Goal: Task Accomplishment & Management: Use online tool/utility

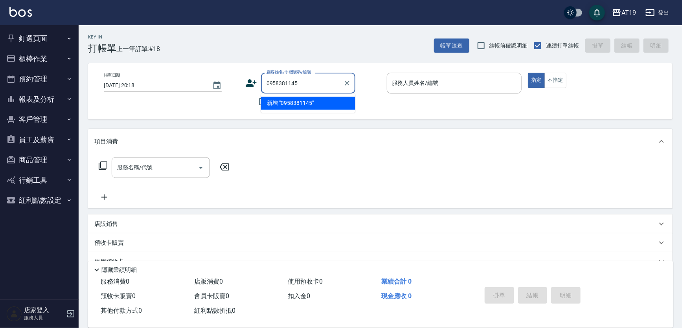
type input "0958381145"
click at [250, 83] on icon at bounding box center [251, 83] width 12 height 12
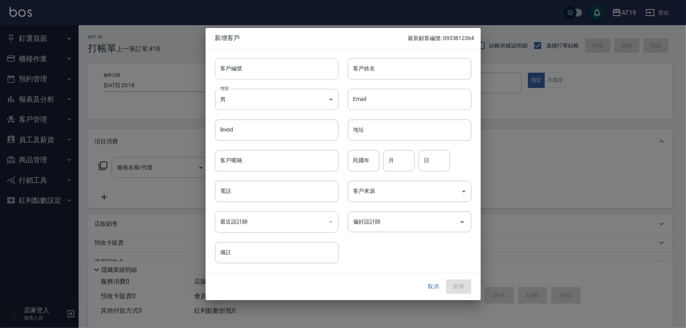
click at [285, 70] on input "客戶編號" at bounding box center [276, 68] width 123 height 21
paste input "0958381145"
type input "0958381145"
click at [304, 186] on input "電話" at bounding box center [276, 191] width 123 height 21
paste input "0958381145"
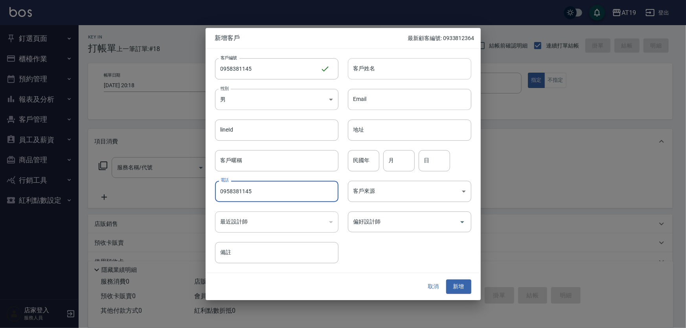
type input "0958381145"
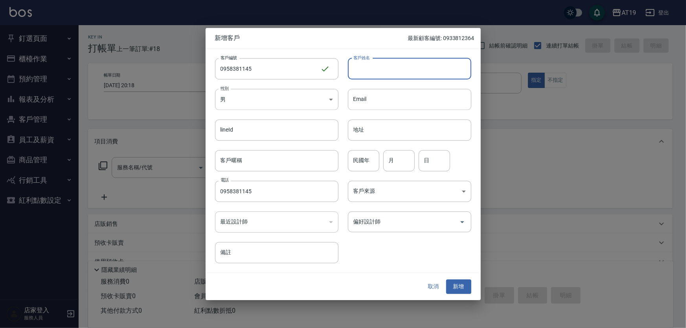
click at [389, 73] on input "客戶姓名" at bounding box center [409, 68] width 123 height 21
click at [374, 68] on input "客戶姓名" at bounding box center [409, 68] width 123 height 21
type input "[PERSON_NAME]"
type input "8"
type input "02"
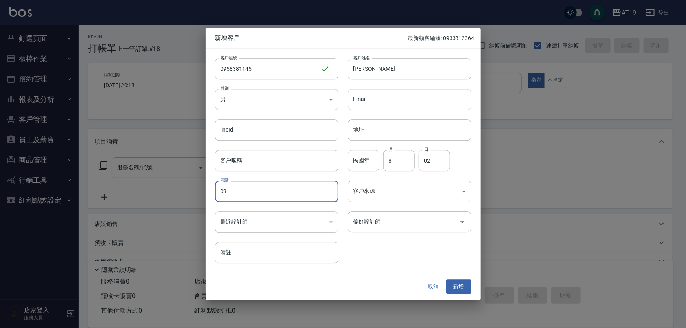
type input "03"
type input "88"
type input "02"
type input "03"
paste input "958381145"
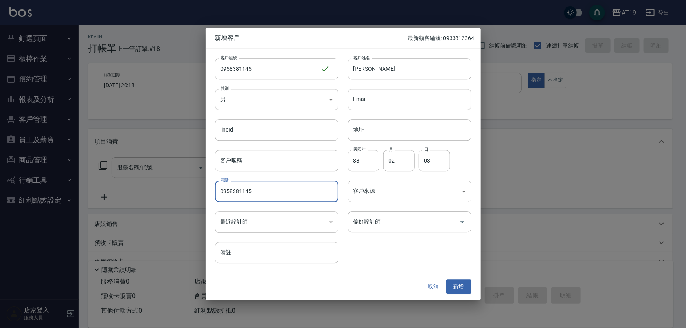
type input "0958381145"
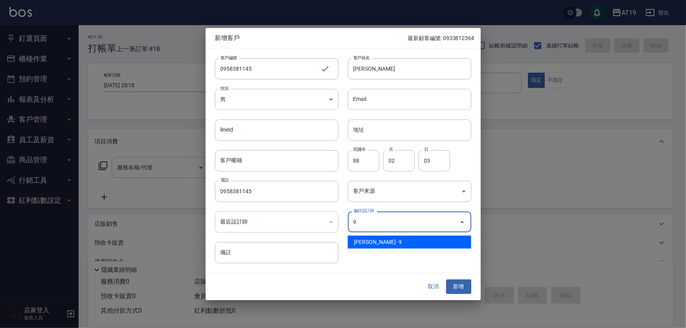
type input "[PERSON_NAME][PERSON_NAME]"
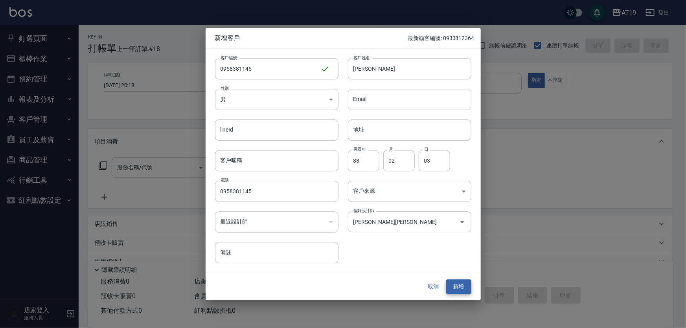
click at [446, 280] on button "新增" at bounding box center [458, 287] width 25 height 15
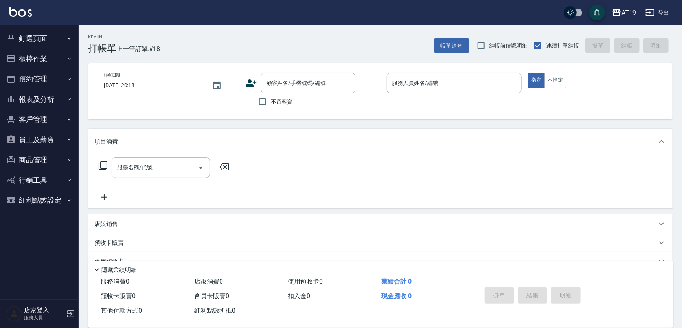
drag, startPoint x: 316, startPoint y: 83, endPoint x: 322, endPoint y: 59, distance: 25.1
click at [318, 81] on input "顧客姓名/手機號碼/編號" at bounding box center [301, 83] width 75 height 14
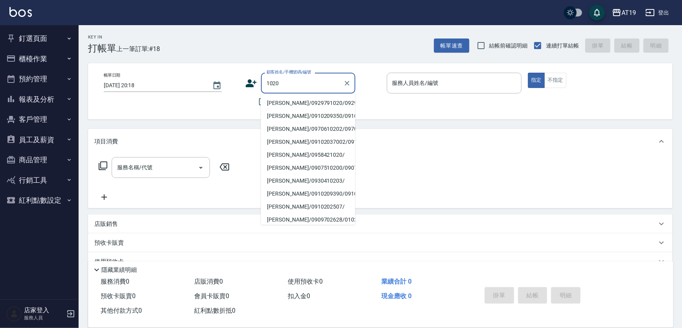
type input "[PERSON_NAME]/0929791020/0929791020"
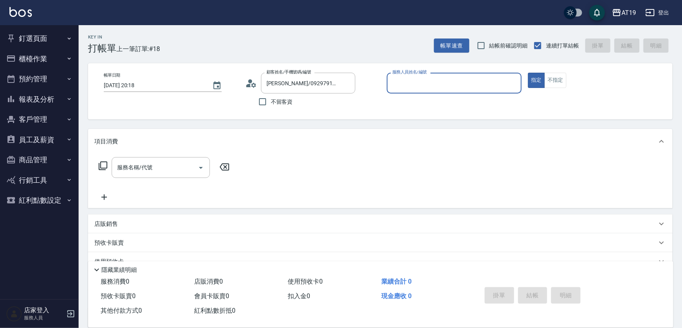
type input "[PERSON_NAME]- 8"
click at [528, 73] on button "指定" at bounding box center [536, 80] width 17 height 15
type button "true"
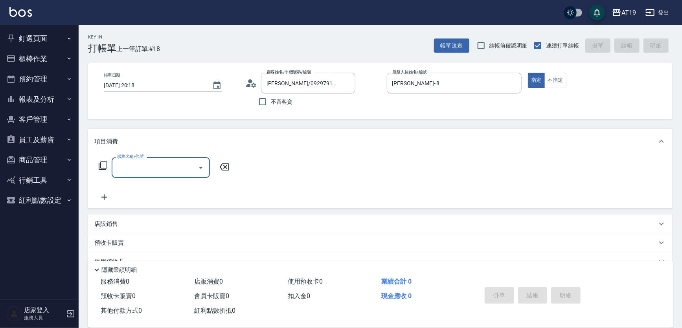
click at [31, 57] on button "櫃檯作業" at bounding box center [39, 59] width 72 height 20
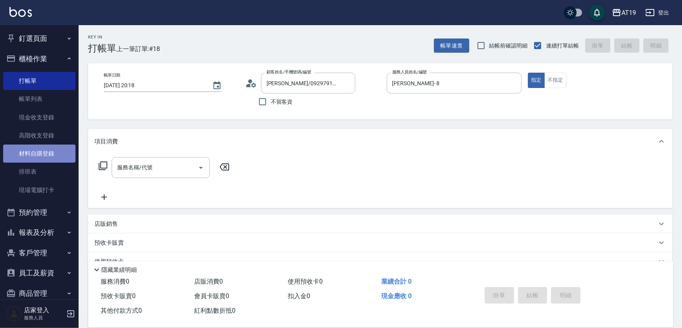
click at [40, 151] on link "材料自購登錄" at bounding box center [39, 154] width 72 height 18
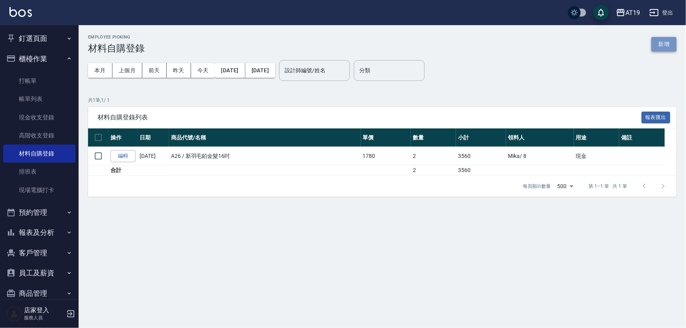
click at [661, 43] on button "新增" at bounding box center [663, 44] width 25 height 15
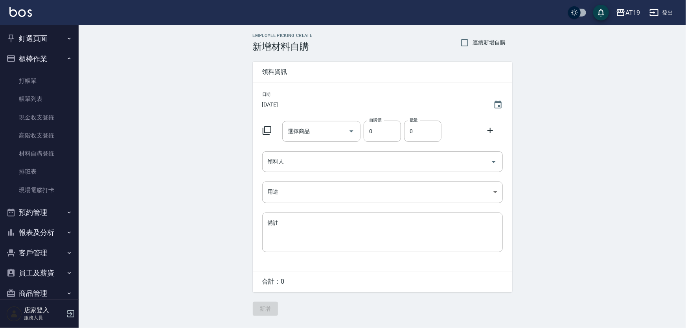
click at [303, 127] on input "選擇商品" at bounding box center [315, 132] width 59 height 14
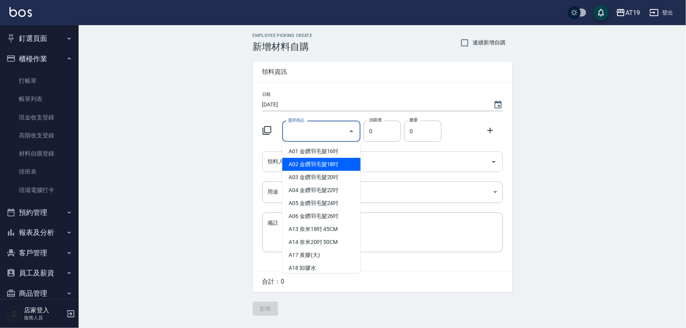
click at [271, 161] on input "領料人" at bounding box center [377, 162] width 222 height 14
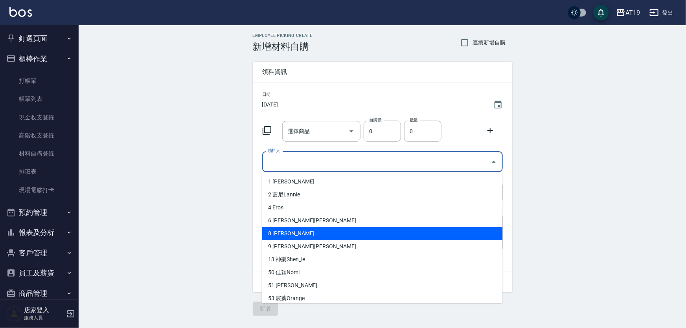
click at [287, 232] on li "8 [PERSON_NAME]" at bounding box center [382, 233] width 240 height 13
type input "Mika"
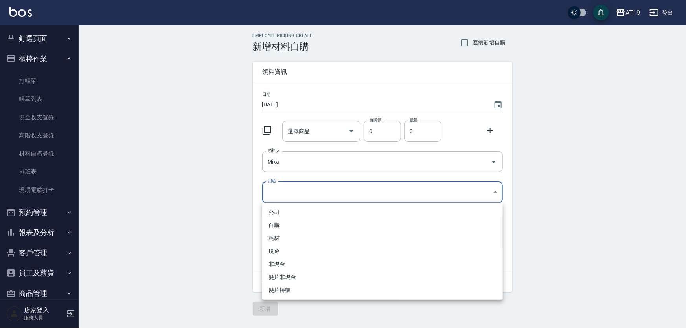
click at [277, 189] on body "AT19 登出 釘選頁面 打帳單 帳單列表 排班表 現場電腦打卡 店家日報表 互助日報表 設計師日報表 櫃檯作業 打帳單 帳單列表 現金收支登錄 高階收支登錄…" at bounding box center [343, 164] width 686 height 328
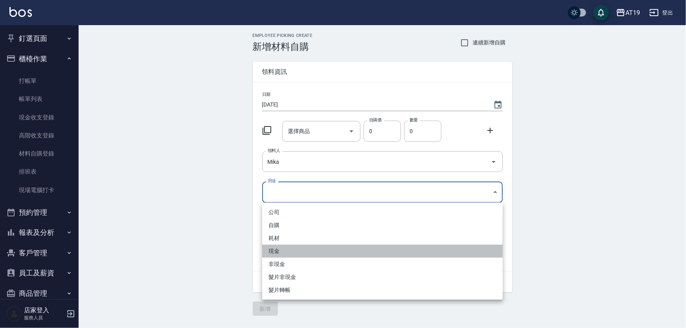
click at [274, 251] on li "現金" at bounding box center [382, 251] width 240 height 13
type input "現金"
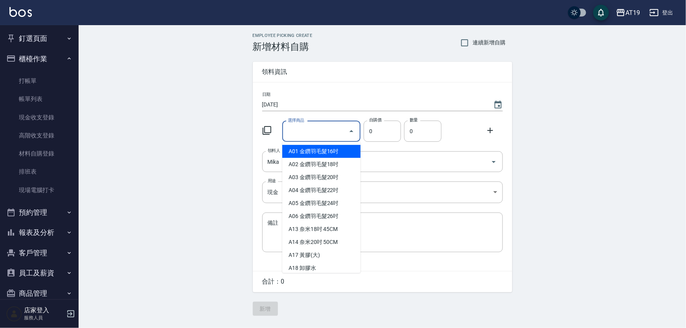
click at [295, 133] on input "選擇商品" at bounding box center [315, 132] width 59 height 14
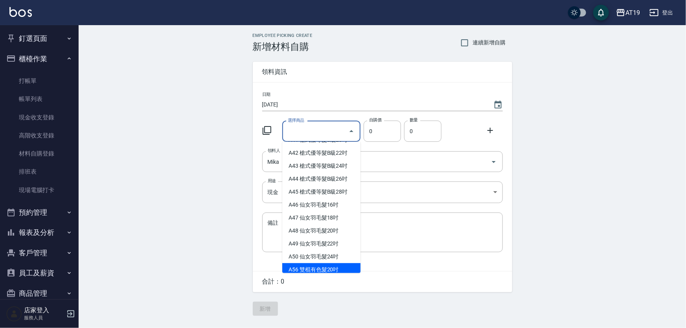
scroll to position [357, 0]
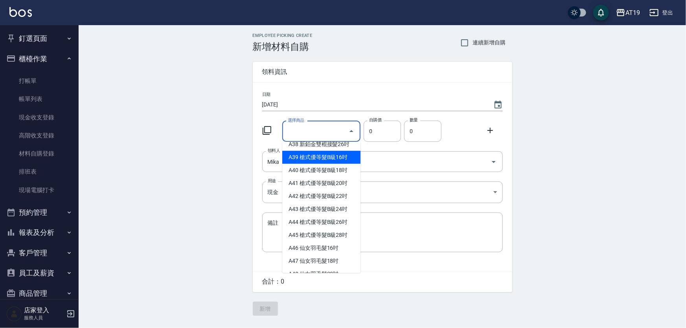
click at [343, 164] on li "A39 槍式優等髮B級16吋" at bounding box center [321, 157] width 78 height 13
type input "槍式優等髮B級16吋"
type input "880"
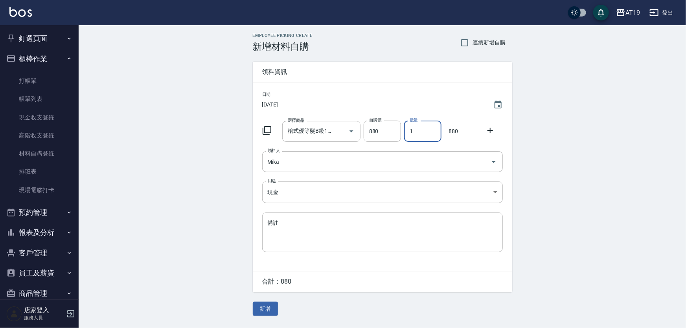
drag, startPoint x: 417, startPoint y: 133, endPoint x: 405, endPoint y: 132, distance: 11.5
click at [405, 132] on input "1" at bounding box center [422, 131] width 37 height 21
type input "3"
click at [271, 311] on button "新增" at bounding box center [265, 309] width 25 height 15
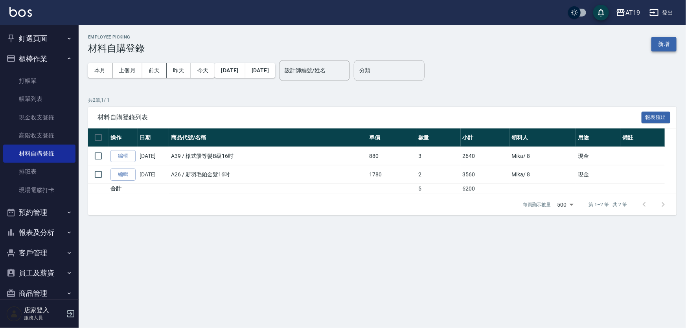
click at [674, 39] on button "新增" at bounding box center [663, 44] width 25 height 15
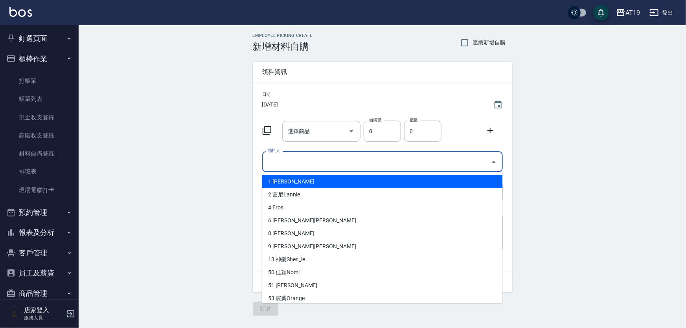
click at [277, 167] on input "領料人" at bounding box center [377, 162] width 222 height 14
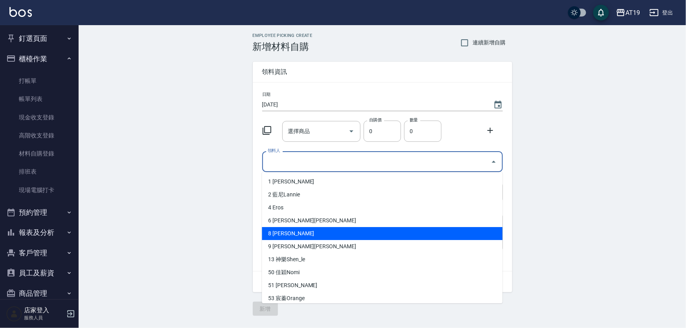
click at [284, 237] on li "8 [PERSON_NAME]" at bounding box center [382, 233] width 240 height 13
type input "Mika"
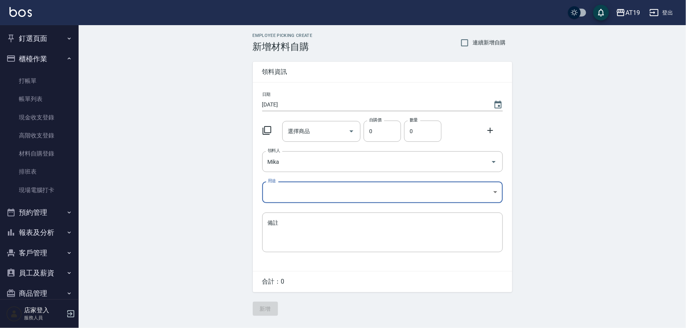
click at [279, 198] on body "AT19 登出 釘選頁面 打帳單 帳單列表 排班表 現場電腦打卡 店家日報表 互助日報表 設計師日報表 櫃檯作業 打帳單 帳單列表 現金收支登錄 高階收支登錄…" at bounding box center [343, 164] width 686 height 328
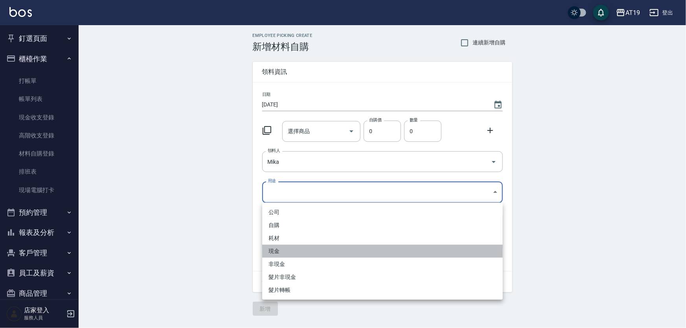
click at [286, 248] on li "現金" at bounding box center [382, 251] width 240 height 13
type input "現金"
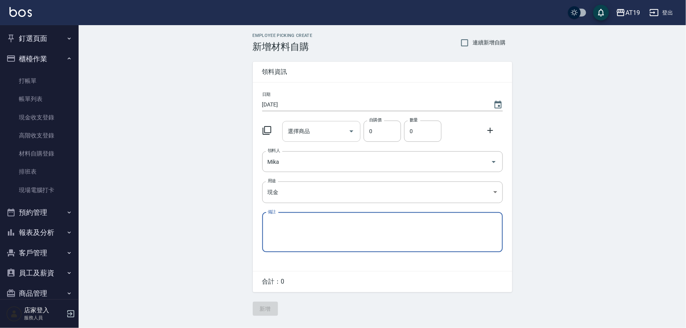
click at [303, 133] on input "選擇商品" at bounding box center [315, 132] width 59 height 14
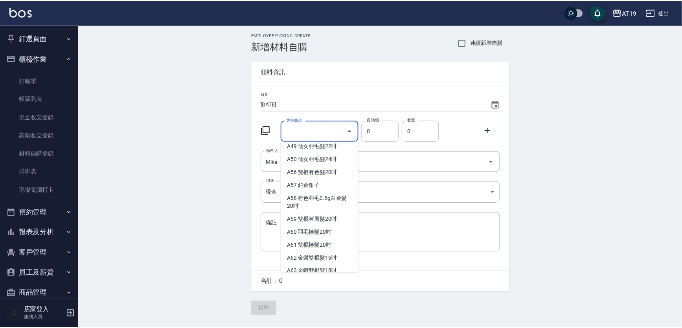
scroll to position [500, 0]
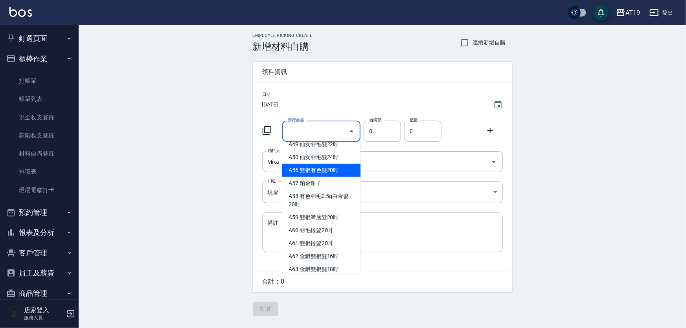
click at [329, 177] on li "A56 雙棍有色髮20吋" at bounding box center [321, 170] width 78 height 13
type input "雙棍有色髮20吋"
type input "560"
type input "1"
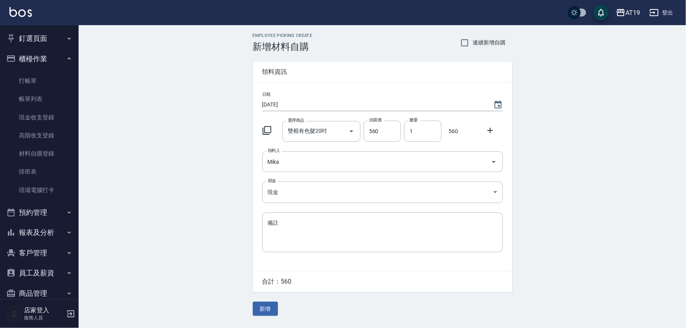
click at [269, 130] on icon at bounding box center [266, 130] width 9 height 9
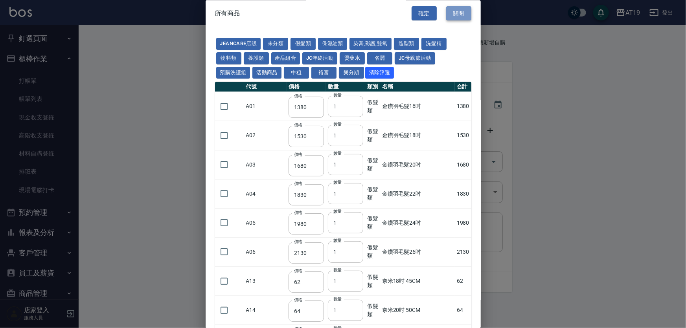
click at [453, 11] on button "關閉" at bounding box center [458, 13] width 25 height 15
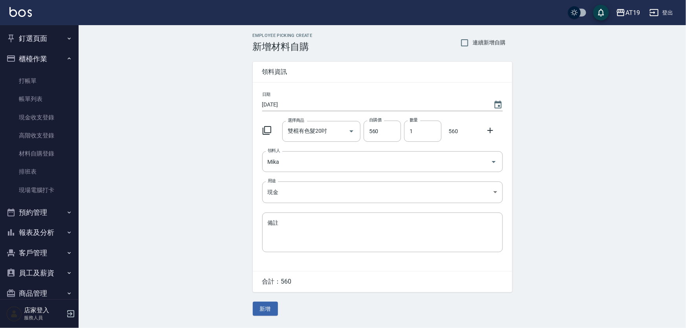
click at [489, 129] on icon at bounding box center [489, 130] width 9 height 9
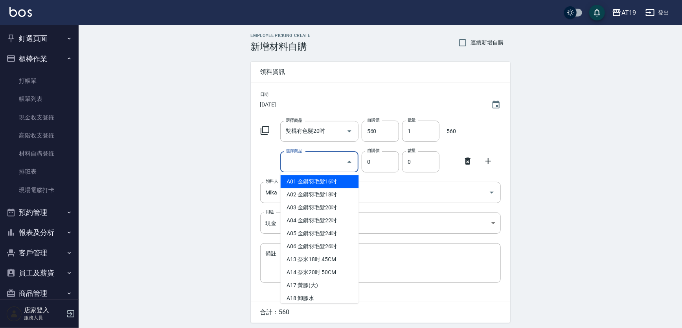
click at [322, 168] on input "選擇商品" at bounding box center [313, 162] width 59 height 14
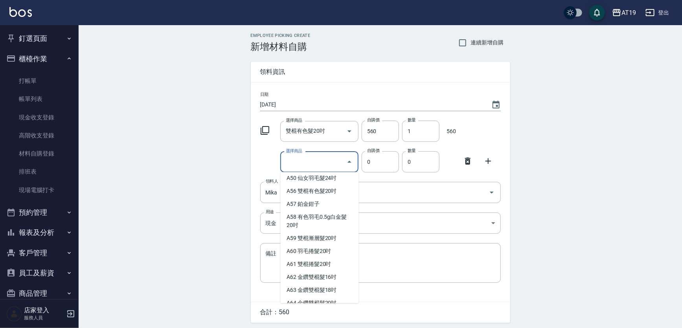
scroll to position [536, 0]
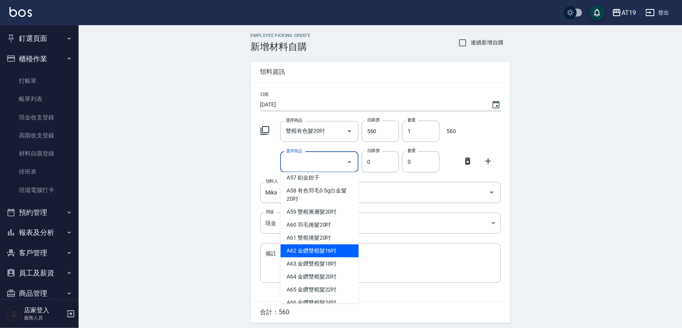
click at [326, 257] on li "A62 金鑽雙棍髮16吋" at bounding box center [320, 250] width 78 height 13
type input "金鑽雙棍髮16吋"
type input "730"
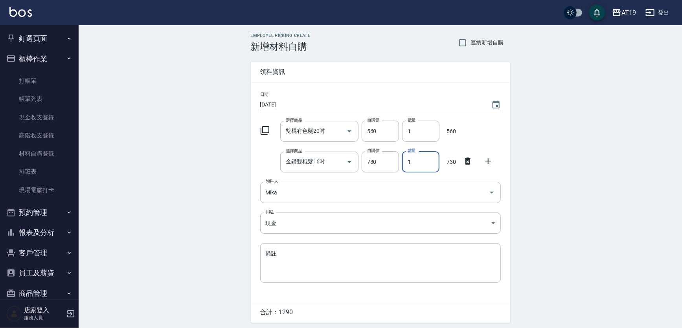
drag, startPoint x: 410, startPoint y: 160, endPoint x: 403, endPoint y: 165, distance: 9.0
click at [403, 165] on input "1" at bounding box center [420, 161] width 37 height 21
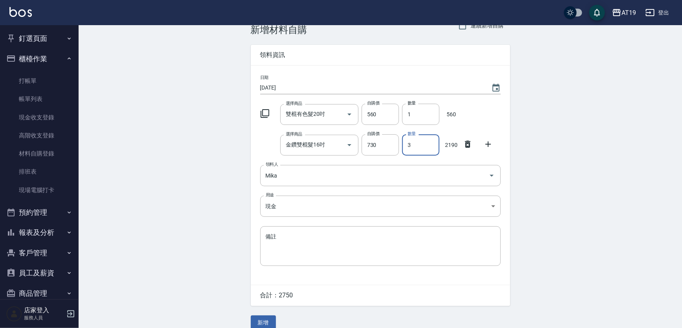
scroll to position [27, 0]
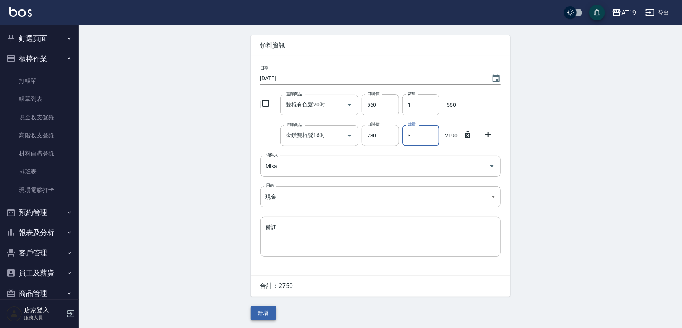
type input "3"
click at [268, 309] on button "新增" at bounding box center [263, 313] width 25 height 15
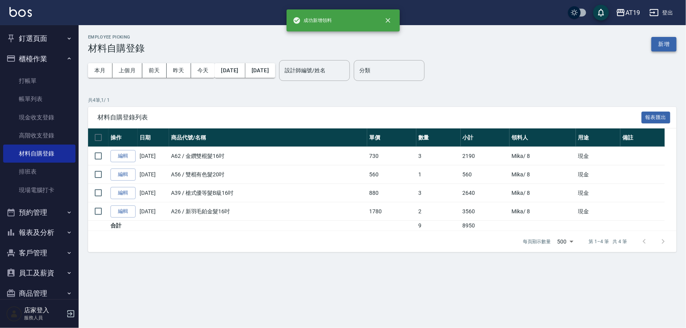
click at [660, 38] on button "新增" at bounding box center [663, 44] width 25 height 15
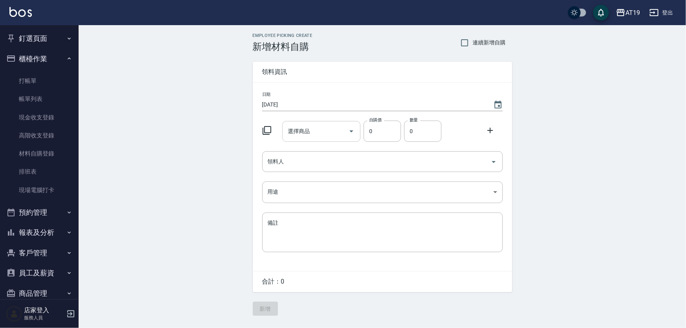
click at [319, 128] on input "選擇商品" at bounding box center [315, 132] width 59 height 14
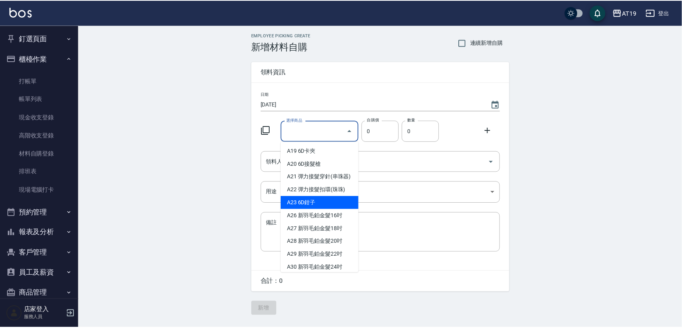
scroll to position [143, 0]
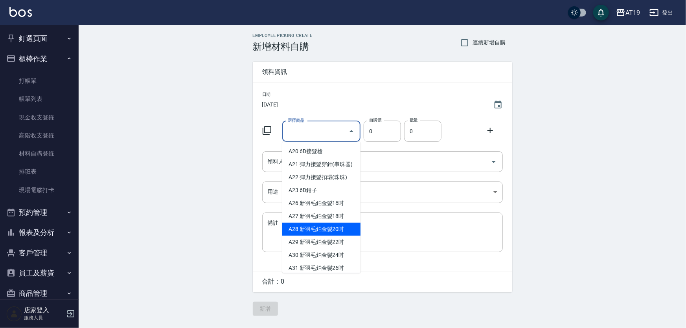
click at [328, 235] on li "A28 新羽毛鉑金髮20吋" at bounding box center [321, 229] width 78 height 13
type input "新羽毛鉑金髮20吋"
type input "2180"
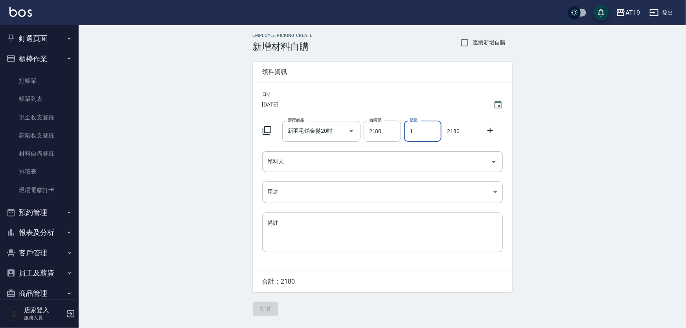
drag, startPoint x: 411, startPoint y: 133, endPoint x: 415, endPoint y: 132, distance: 4.9
click at [415, 132] on input "1" at bounding box center [422, 131] width 37 height 21
type input "3"
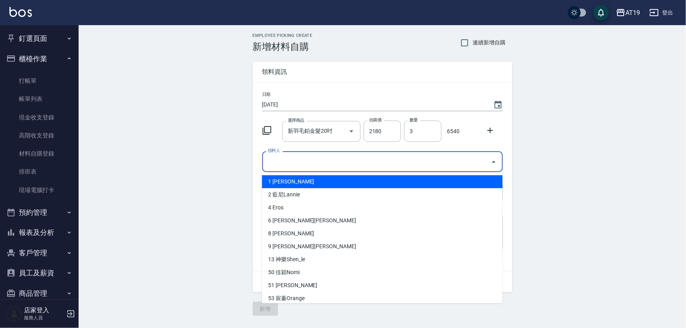
click at [367, 159] on input "領料人" at bounding box center [377, 162] width 222 height 14
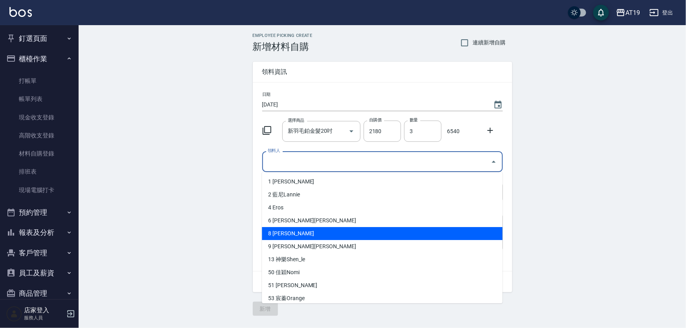
click at [275, 235] on li "8 [PERSON_NAME]" at bounding box center [382, 233] width 240 height 13
type input "Mika"
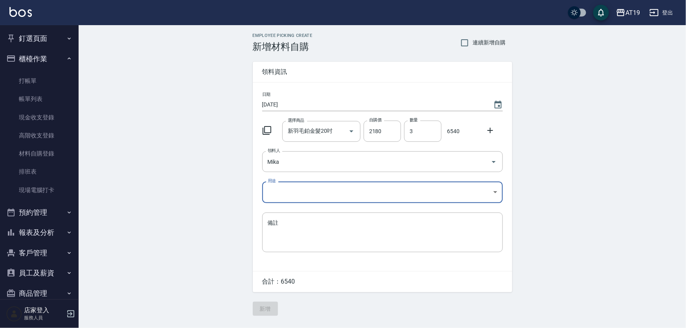
click at [277, 191] on body "AT19 登出 釘選頁面 打帳單 帳單列表 排班表 現場電腦打卡 店家日報表 互助日報表 設計師日報表 櫃檯作業 打帳單 帳單列表 現金收支登錄 高階收支登錄…" at bounding box center [343, 164] width 686 height 328
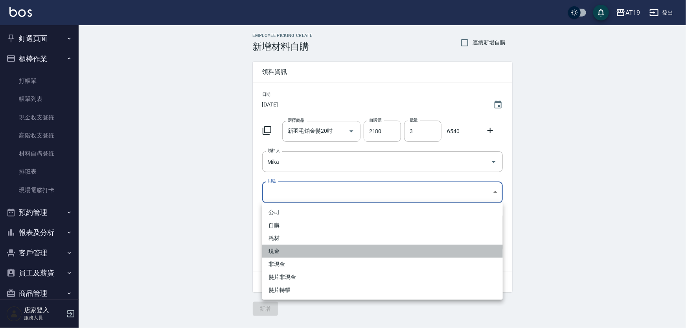
click at [277, 248] on li "現金" at bounding box center [382, 251] width 240 height 13
type input "現金"
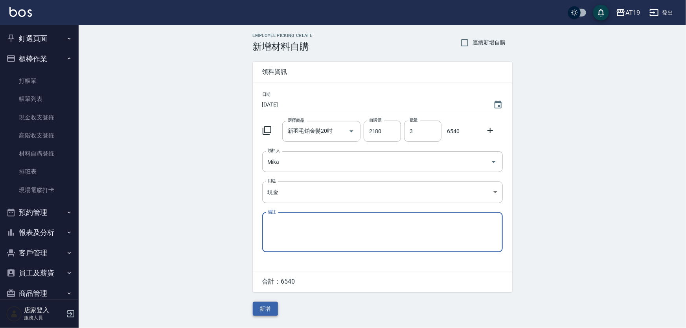
click at [267, 305] on button "新增" at bounding box center [265, 309] width 25 height 15
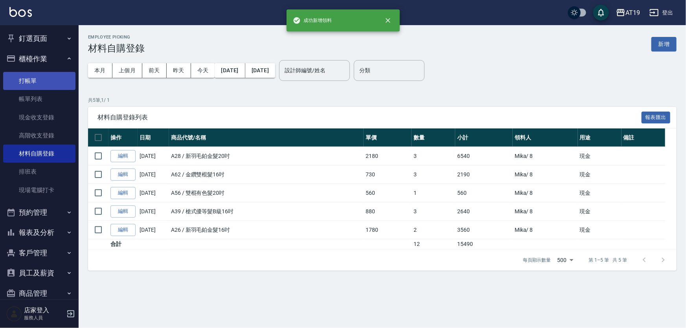
click at [28, 76] on link "打帳單" at bounding box center [39, 81] width 72 height 18
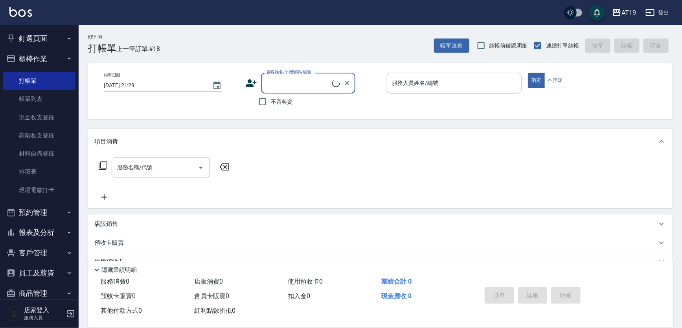
click at [269, 78] on input "顧客姓名/手機號碼/編號" at bounding box center [298, 83] width 68 height 14
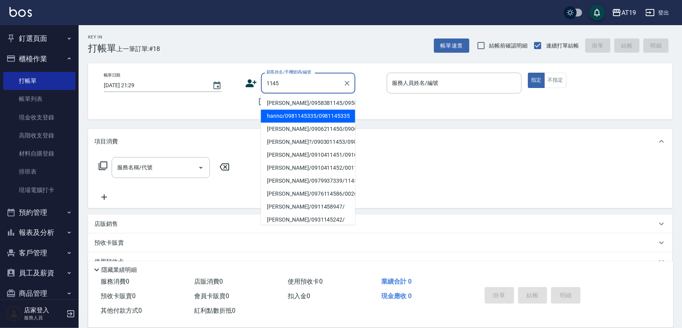
type input "[PERSON_NAME]/0958381145/0958381145"
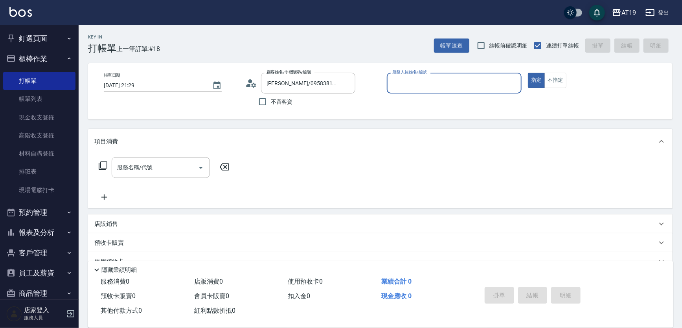
type input "[PERSON_NAME]- 9"
click at [528, 73] on button "指定" at bounding box center [536, 80] width 17 height 15
type button "true"
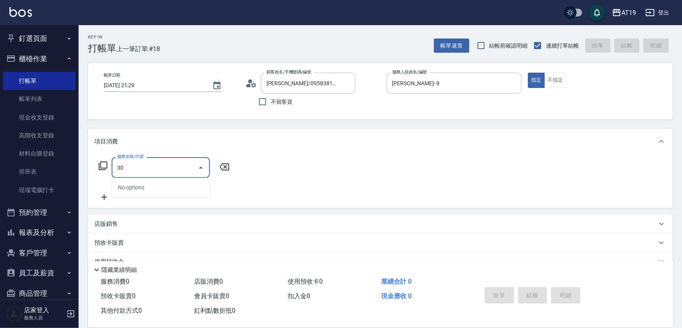
type input "301"
type input "150"
type input "燙髮(301)"
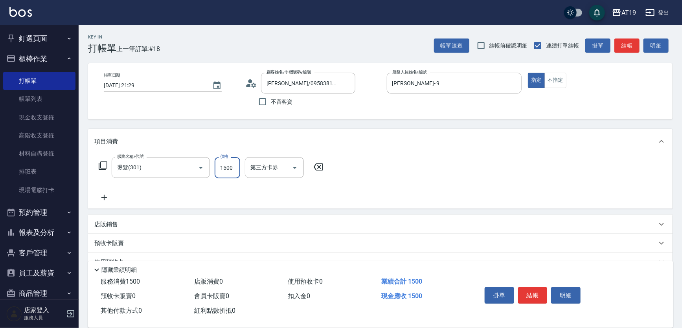
type input "0"
type input "238"
type input "20"
type input "2380"
type input "230"
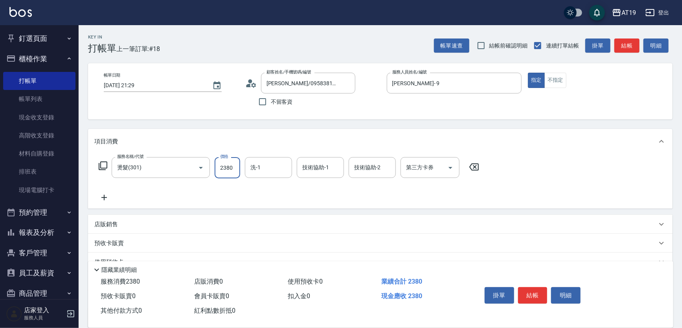
type input "2380"
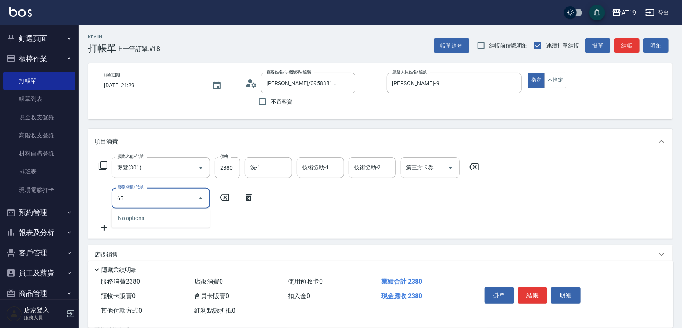
type input "657"
type input "380"
type input "自備護髮(鉑金)(657)"
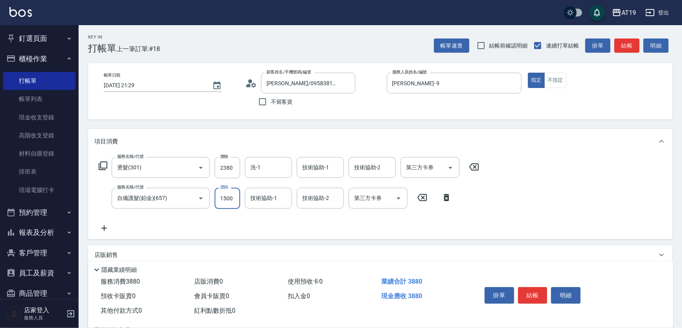
type input "2"
type input "230"
type input "20"
type input "240"
type input "200"
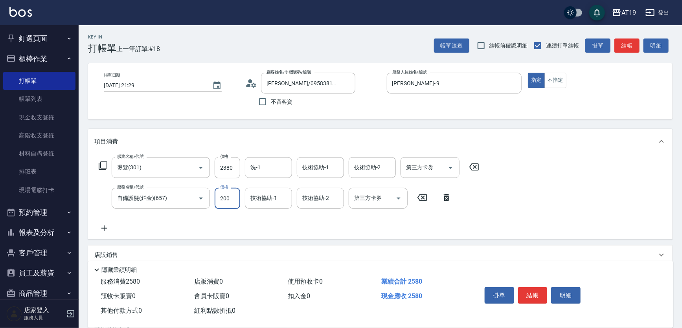
type input "430"
type input "2000"
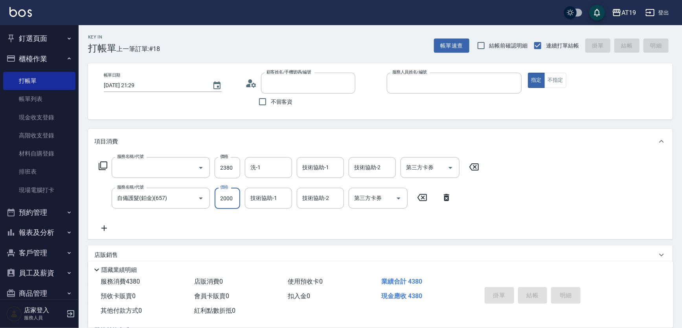
type input "0"
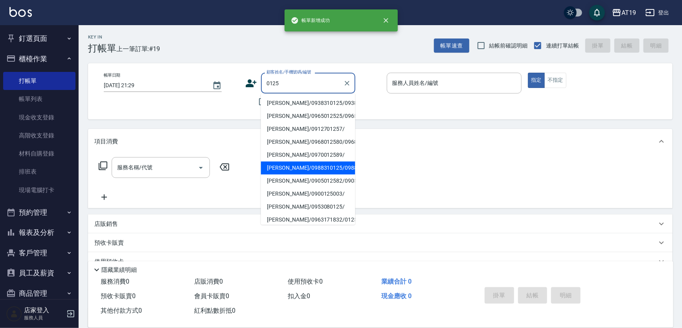
type input "[PERSON_NAME]/0988310125/0988310125"
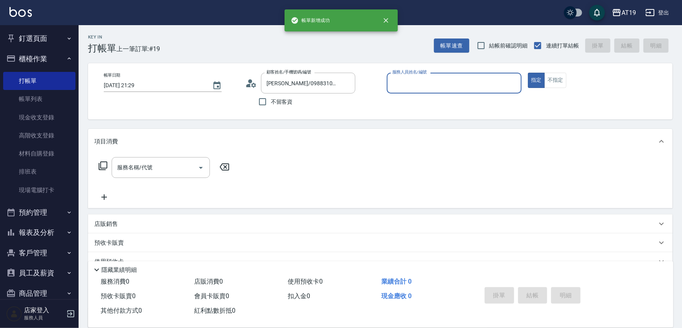
type input "[PERSON_NAME]- 8"
click at [528, 73] on button "指定" at bounding box center [536, 80] width 17 height 15
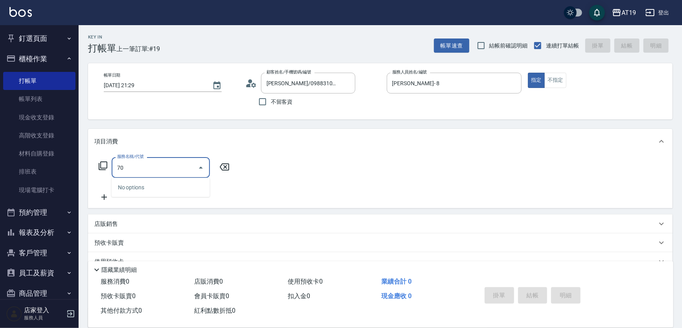
type input "706"
type input "250"
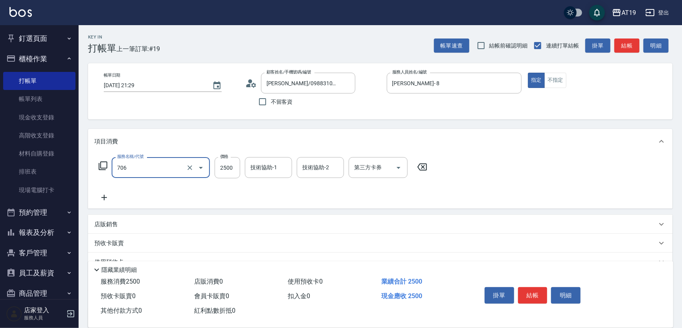
type input "雙棍有色髮片(706)"
type input "0"
type input "12"
type input "10"
type input "124"
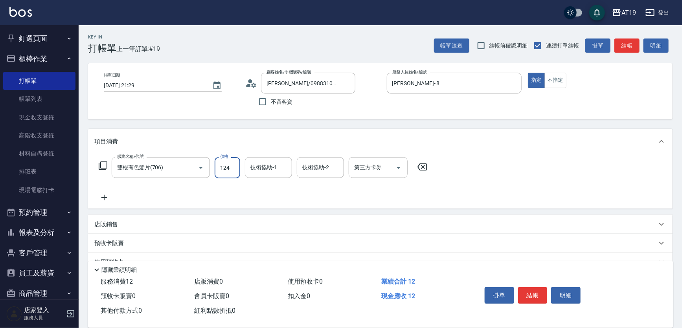
type input "120"
type input "1249"
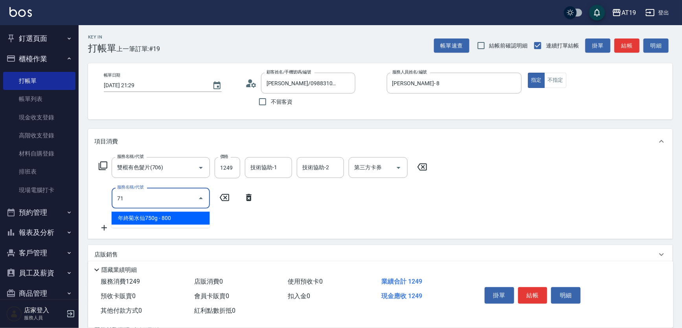
type input "712"
type input "620"
type input "金鑽雙棍髮(712)"
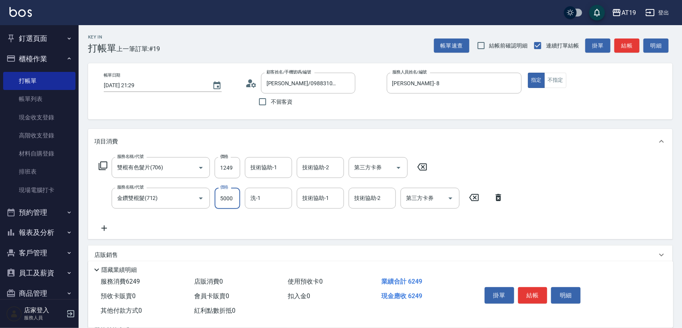
type input "3"
type input "120"
type input "300"
type input "150"
type input "3000"
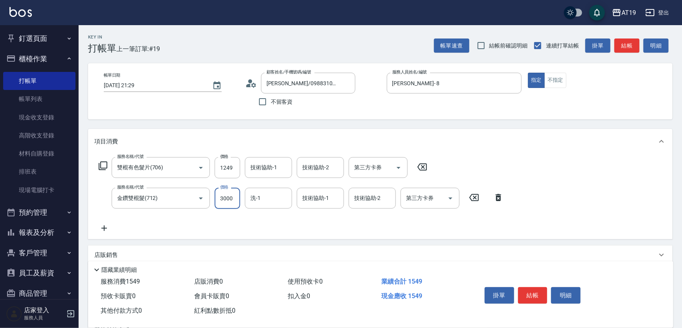
type input "420"
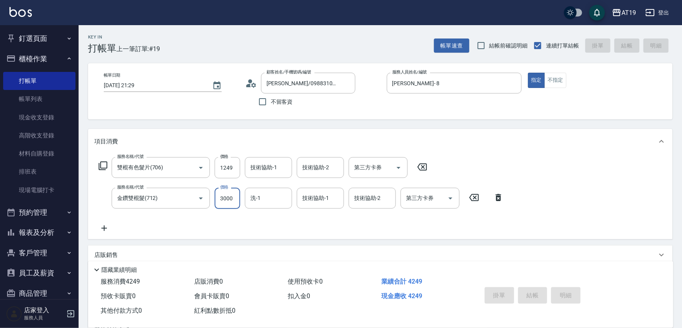
type input "[DATE] 21:30"
type input "0"
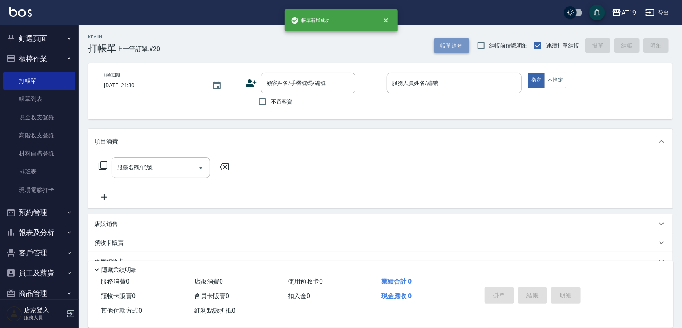
click at [449, 44] on button "帳單速查" at bounding box center [451, 46] width 35 height 15
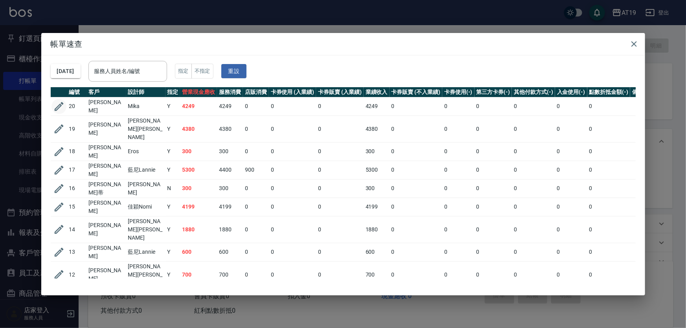
click at [57, 107] on icon "button" at bounding box center [59, 107] width 12 height 12
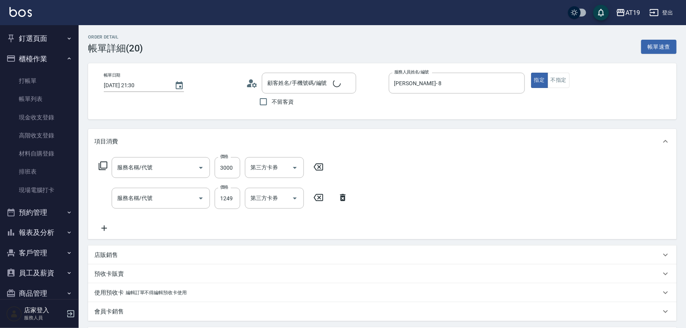
type input "[PERSON_NAME]- 8"
type input "420"
type input "金鑽雙棍髮(712)"
type input "雙棍有色髮片(706)"
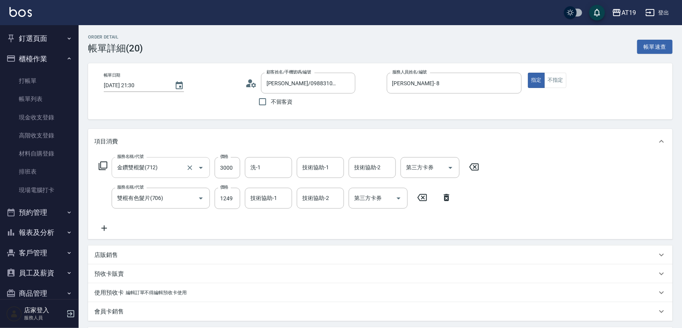
type input "[PERSON_NAME]/0988310125/0988310125"
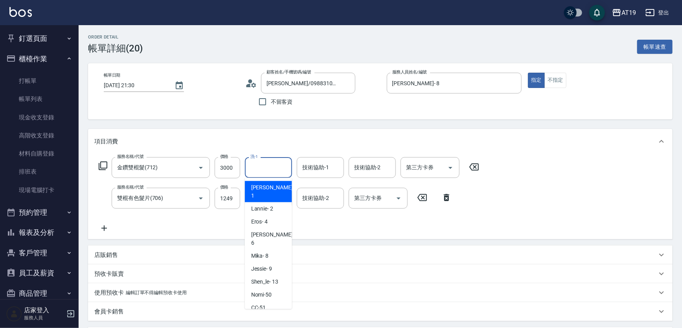
click at [257, 171] on input "洗-1" at bounding box center [268, 168] width 40 height 14
type input "Orange-53"
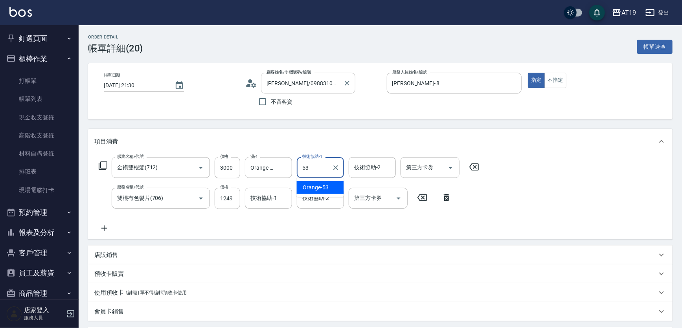
type input "Orange-53"
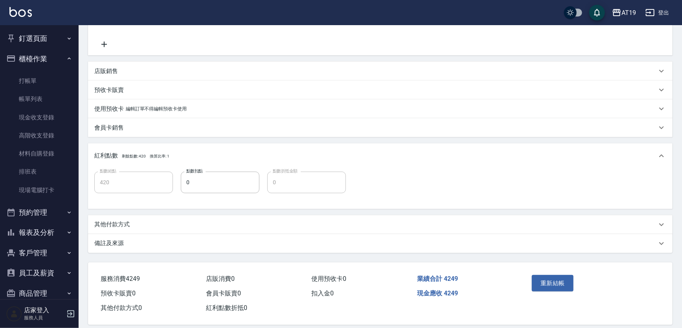
scroll to position [192, 0]
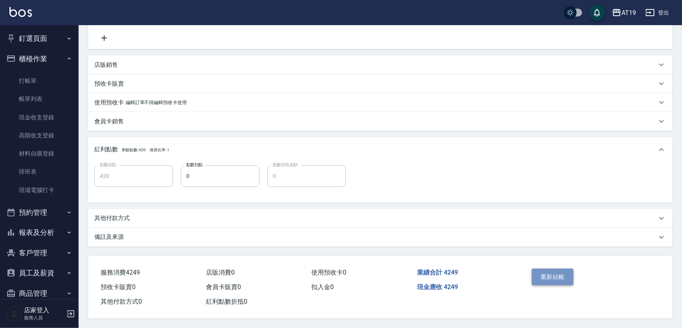
click at [532, 273] on button "重新結帳" at bounding box center [553, 277] width 42 height 17
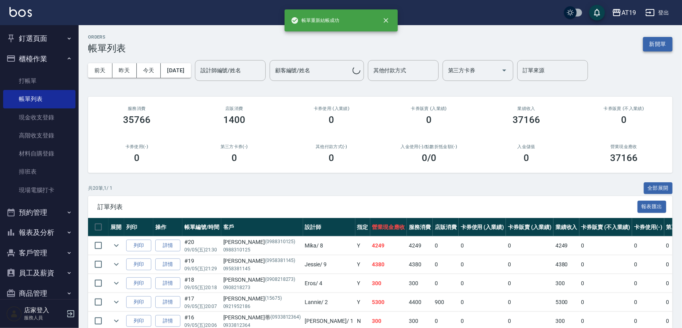
click at [663, 40] on button "新開單" at bounding box center [657, 44] width 29 height 15
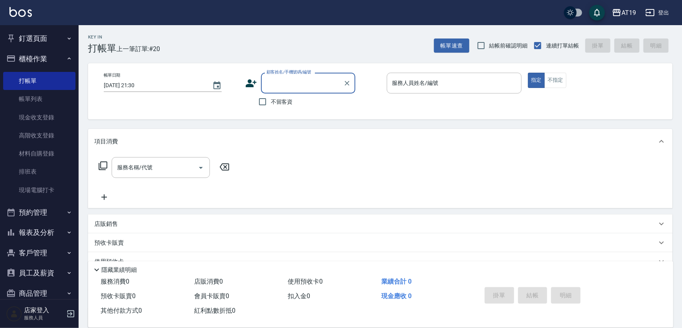
click at [271, 79] on input "顧客姓名/手機號碼/編號" at bounding box center [301, 83] width 75 height 14
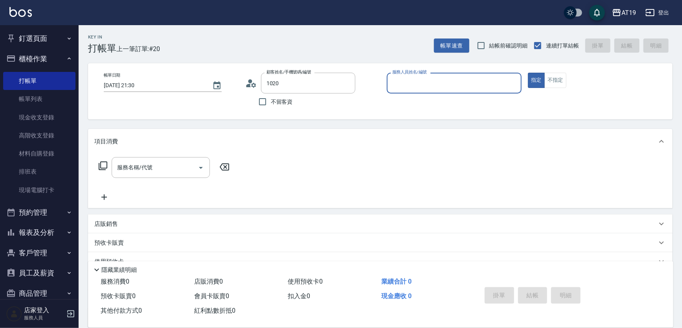
type input "[PERSON_NAME]/0929791020/0929791020"
type input "[PERSON_NAME]- 8"
click at [528, 73] on button "指定" at bounding box center [536, 80] width 17 height 15
type button "true"
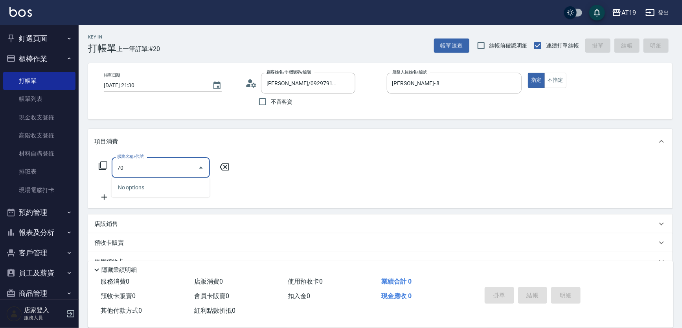
type input "702"
type input "500"
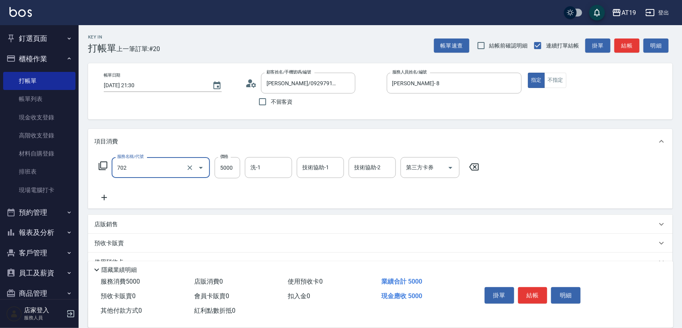
type input "6D接髮(702)"
type input "0"
type input "23"
type input "20"
type input "236"
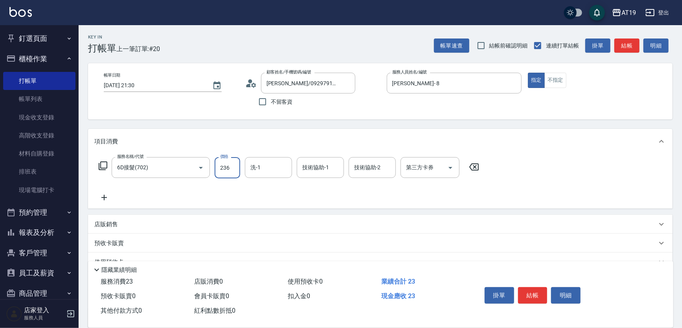
type input "230"
type input "2360"
type input "Nomi-50"
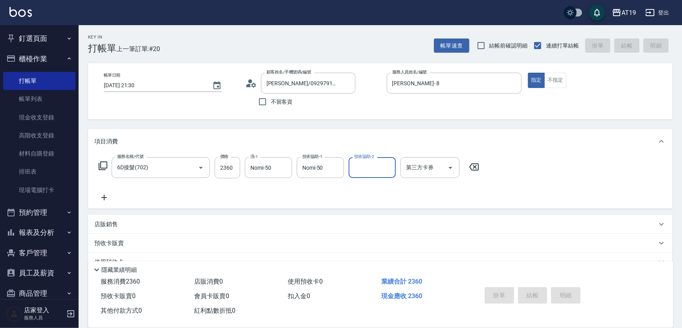
type input "[DATE] 21:31"
type input "0"
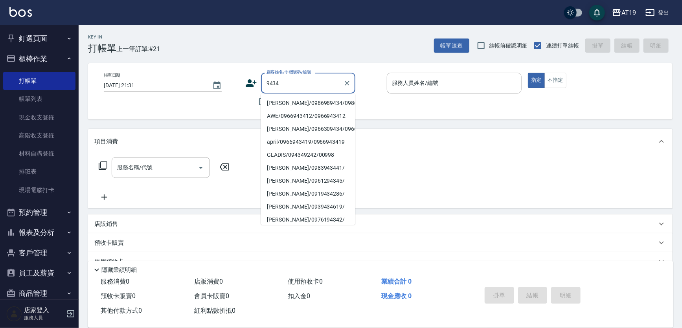
type input "[PERSON_NAME]/0986989434/0986989434"
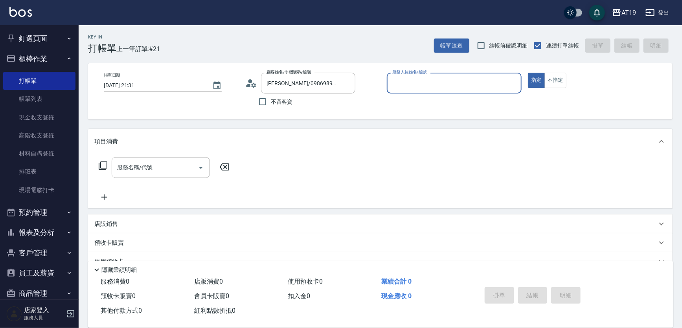
type input "[PERSON_NAME]- 8"
click at [528, 73] on button "指定" at bounding box center [536, 80] width 17 height 15
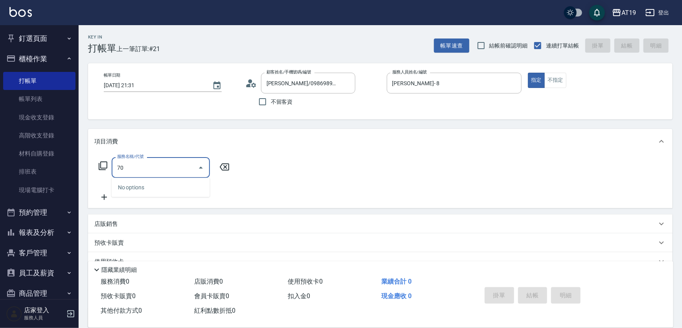
type input "703"
type input "500"
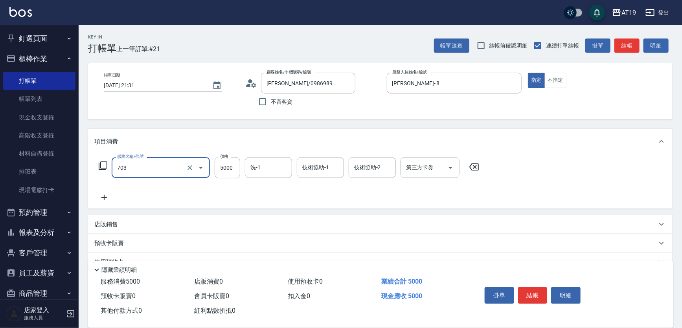
type input "新羽毛鉑金接髮(703)"
type input "0"
type input "84"
type input "80"
type input "846"
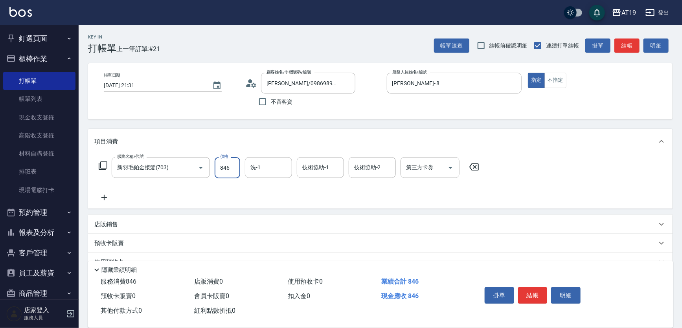
type input "840"
type input "8460"
type input "Orange-53"
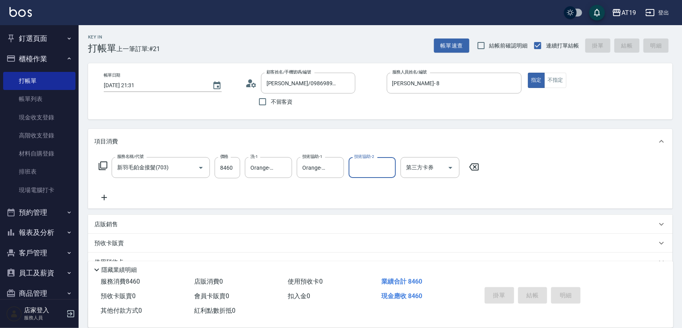
type input "0"
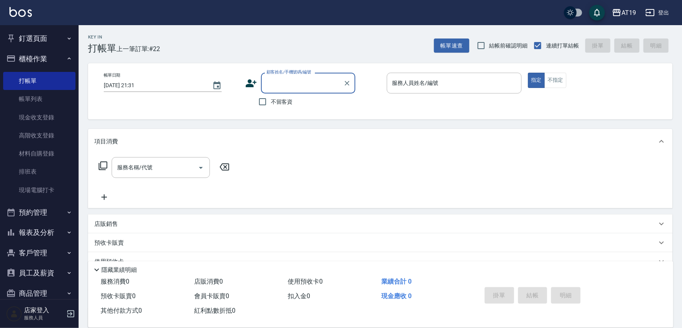
click at [35, 59] on button "櫃檯作業" at bounding box center [39, 59] width 72 height 20
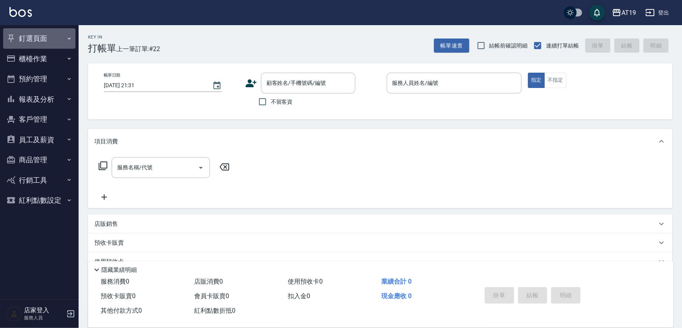
click at [39, 43] on button "釘選頁面" at bounding box center [39, 38] width 72 height 20
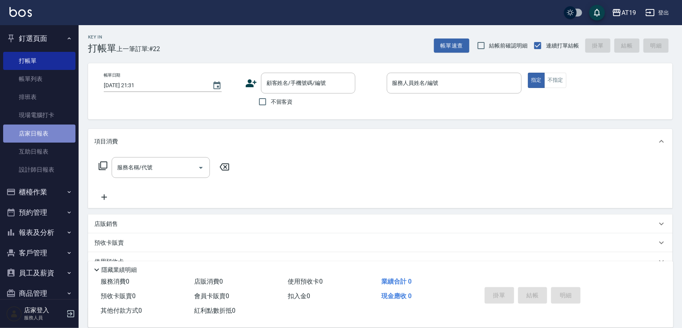
click at [40, 134] on link "店家日報表" at bounding box center [39, 134] width 72 height 18
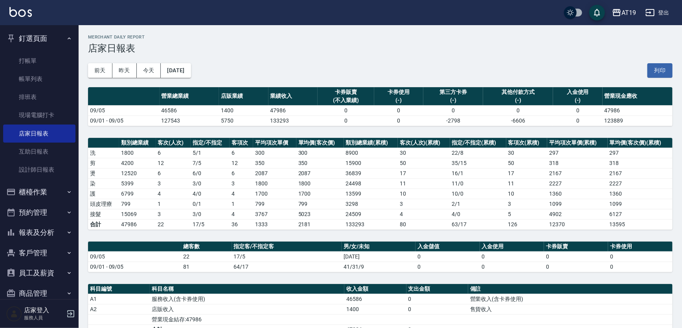
click at [326, 65] on div "[DATE] [DATE] [DATE] [DATE] 列印" at bounding box center [380, 70] width 584 height 33
click at [41, 76] on link "帳單列表" at bounding box center [39, 79] width 72 height 18
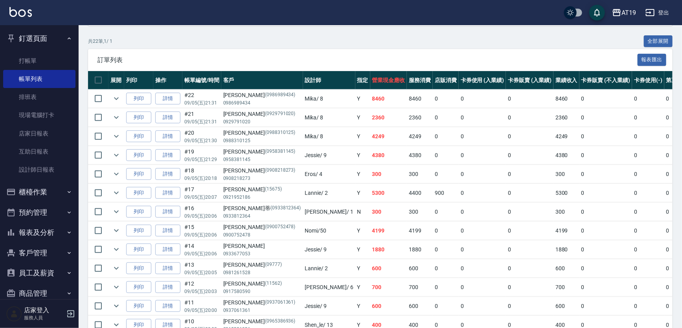
scroll to position [107, 0]
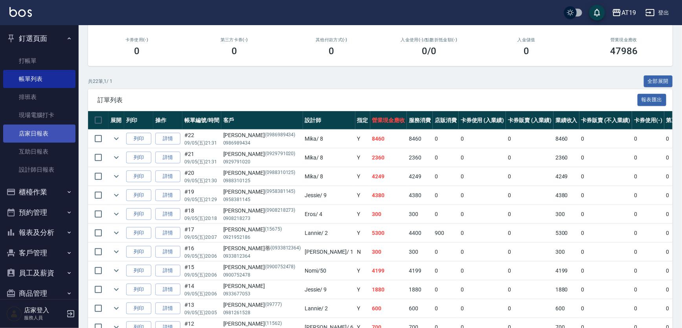
click at [30, 136] on link "店家日報表" at bounding box center [39, 134] width 72 height 18
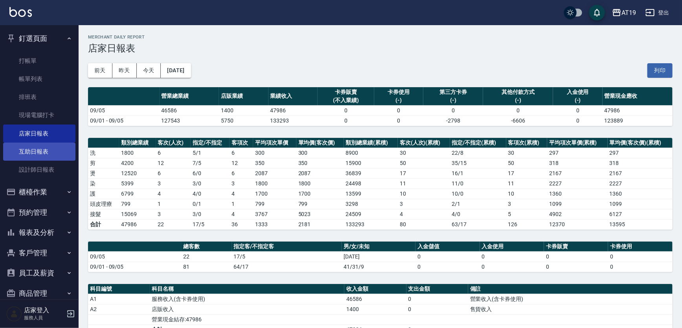
click at [49, 156] on link "互助日報表" at bounding box center [39, 152] width 72 height 18
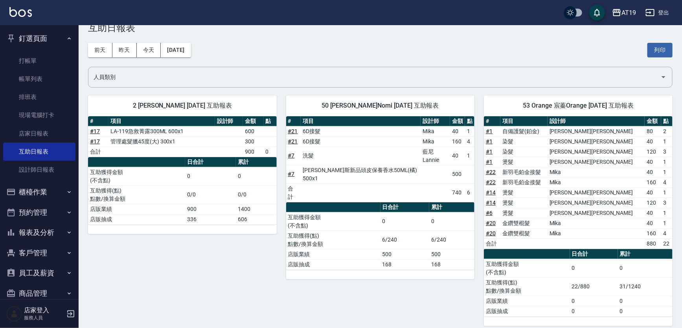
scroll to position [27, 0]
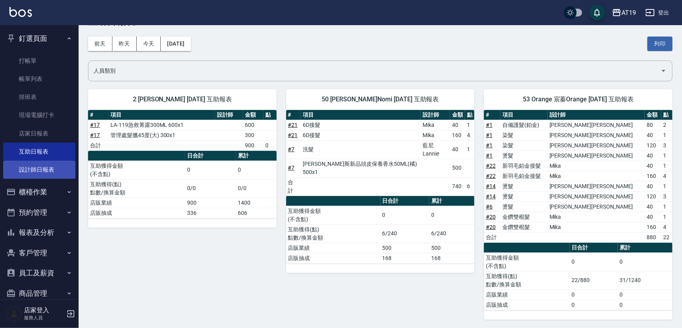
click at [28, 165] on link "設計師日報表" at bounding box center [39, 170] width 72 height 18
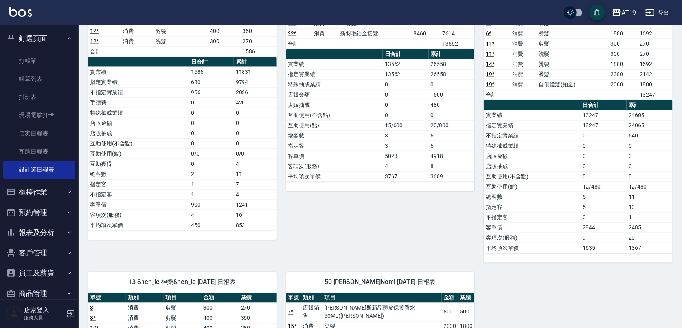
scroll to position [375, 0]
